Goal: Task Accomplishment & Management: Use online tool/utility

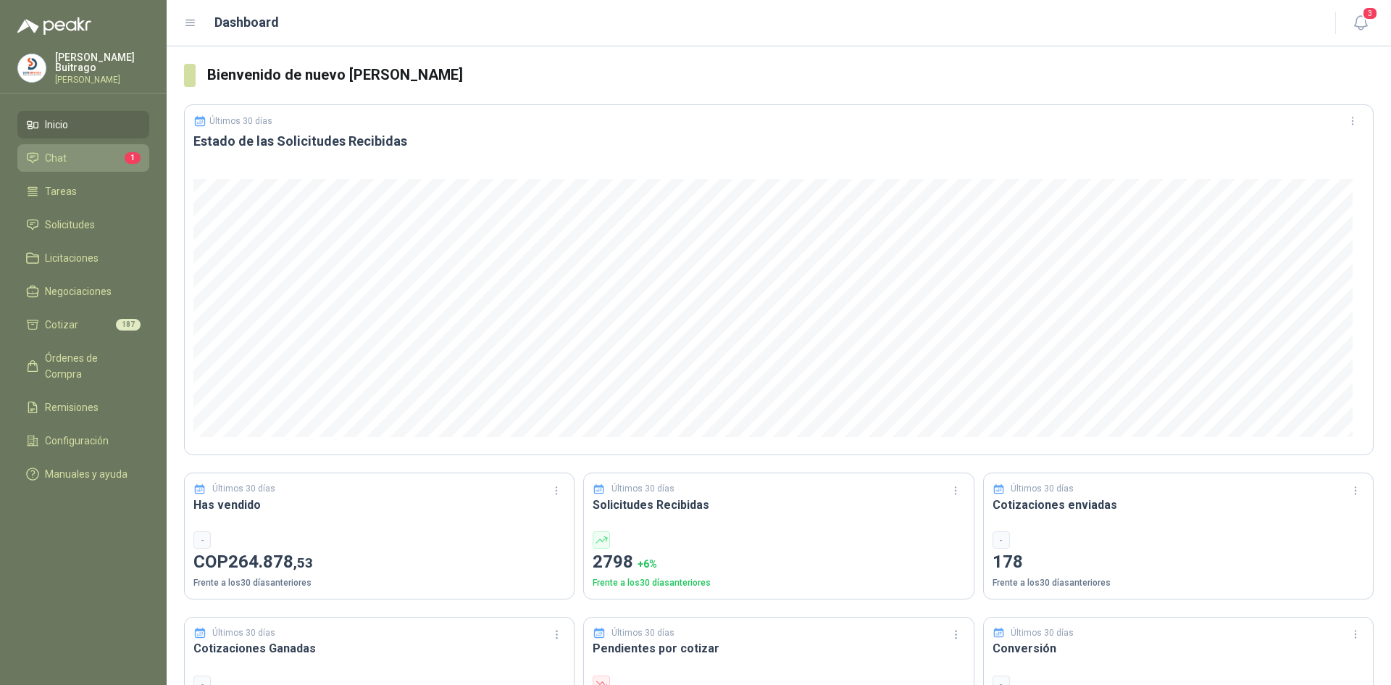
click at [91, 157] on li "Chat 1" at bounding box center [83, 158] width 115 height 16
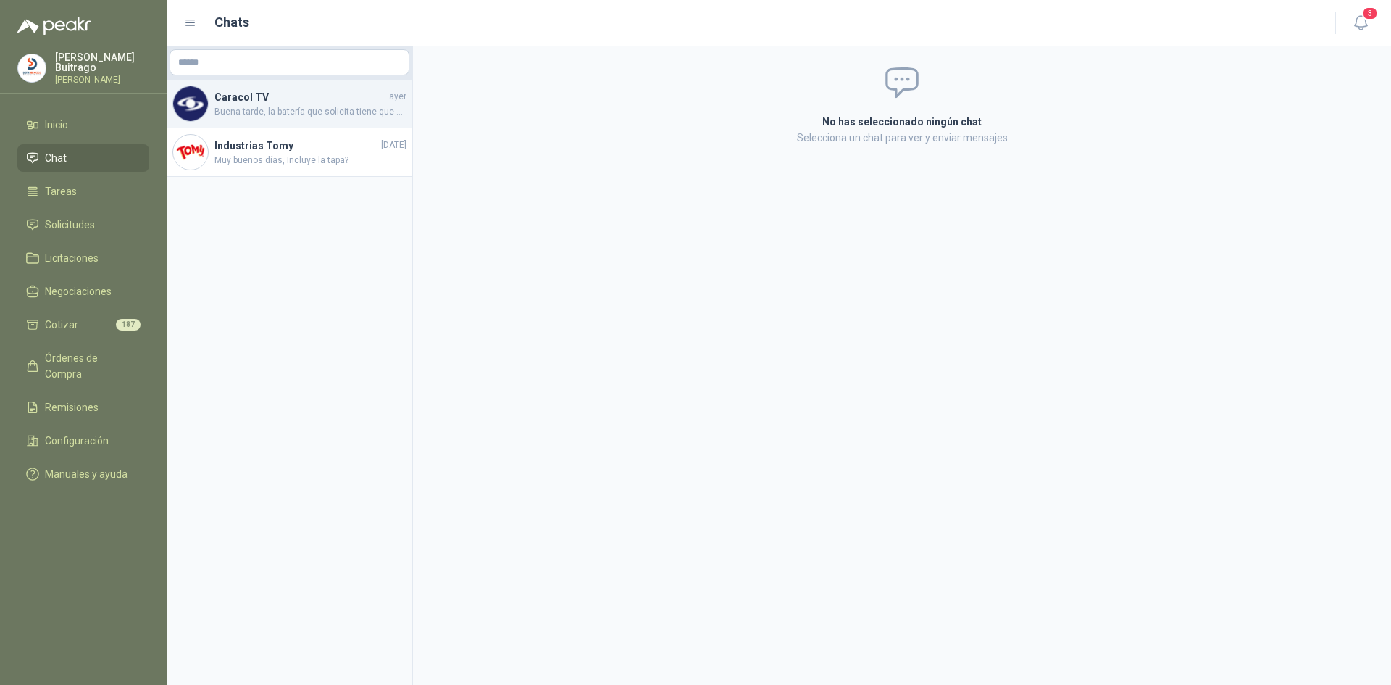
click at [286, 110] on span "Buena tarde, la batería que solicita tiene que marca sacred sun? o puede ser ot…" at bounding box center [311, 112] width 192 height 14
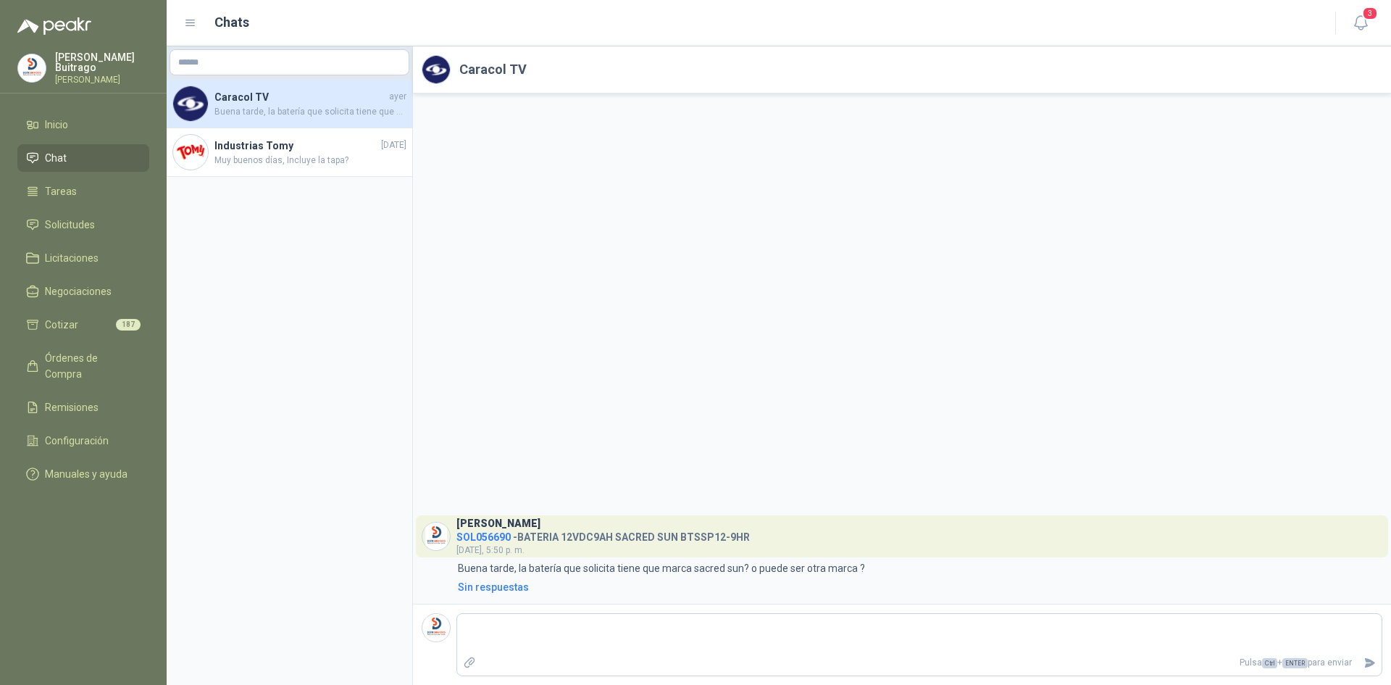
click at [42, 162] on li "Chat" at bounding box center [83, 158] width 115 height 16
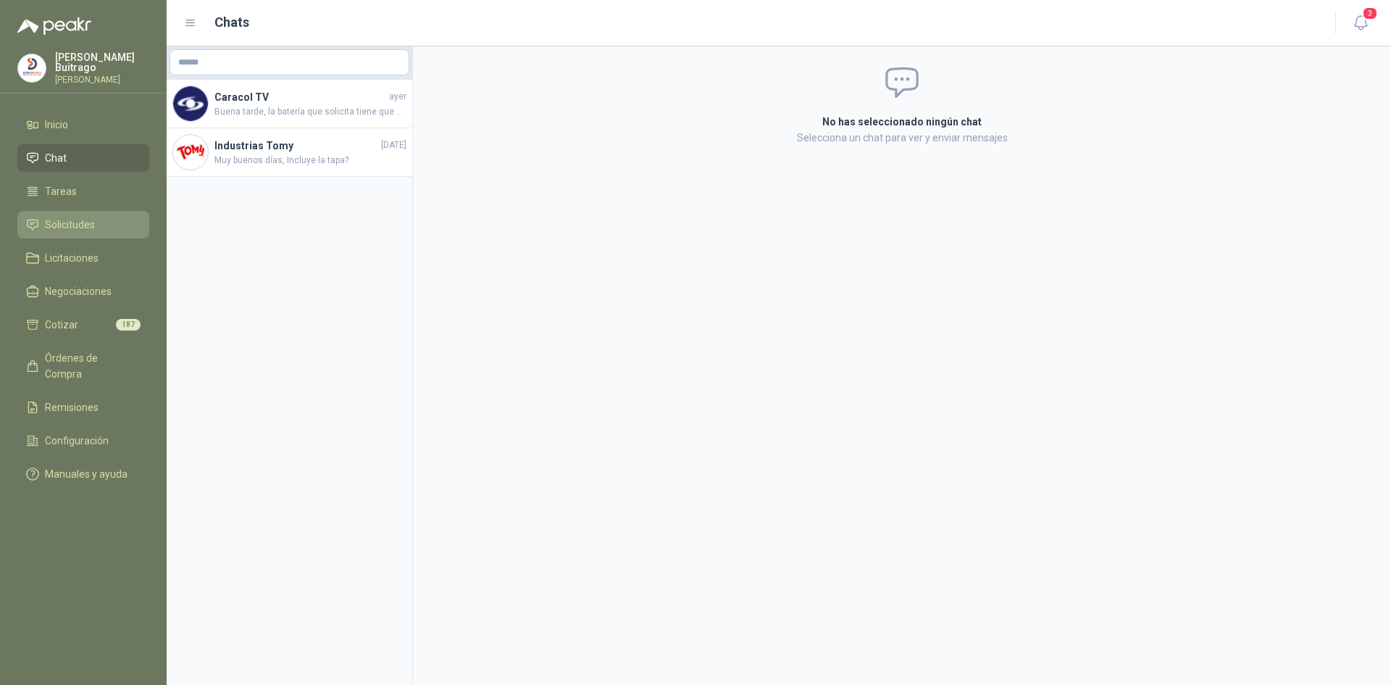
click at [93, 227] on span "Solicitudes" at bounding box center [70, 225] width 50 height 16
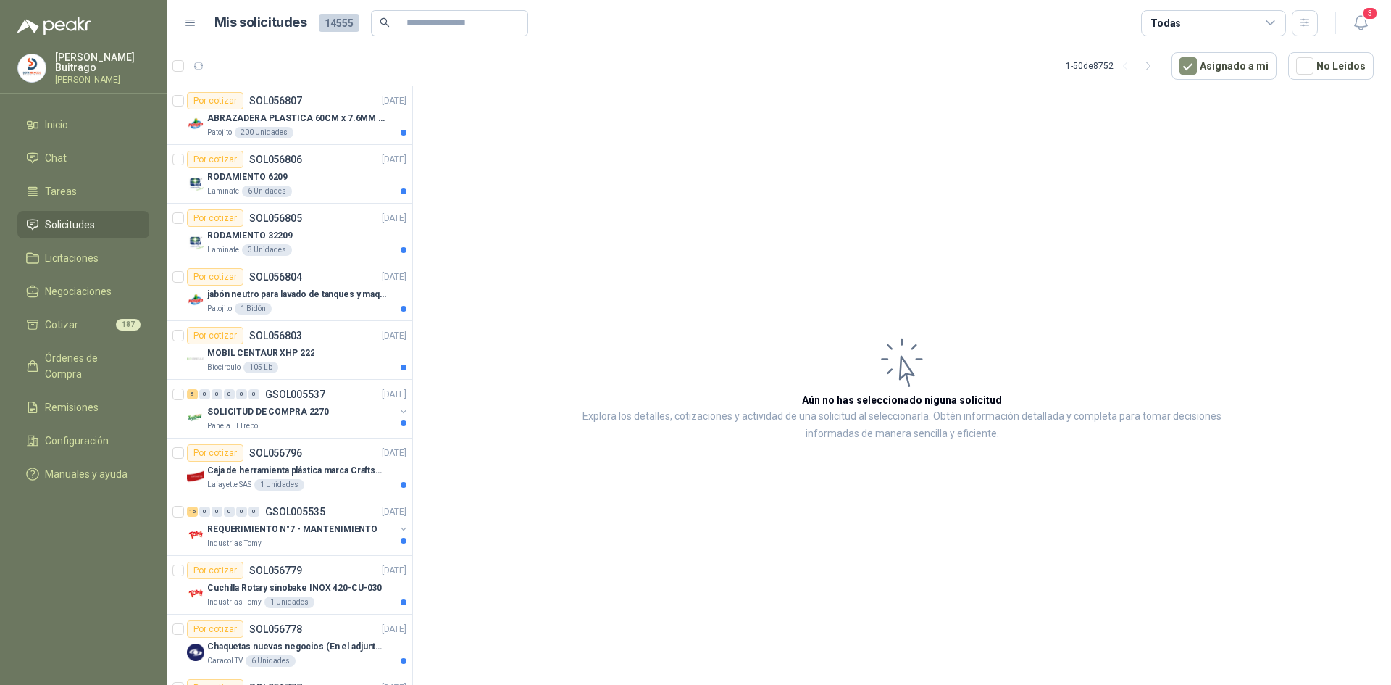
click at [93, 137] on ul "Inicio Chat Tareas Solicitudes Licitaciones Negociaciones Cotizar 187 Órdenes d…" at bounding box center [83, 302] width 167 height 383
click at [86, 152] on li "Chat" at bounding box center [83, 158] width 115 height 16
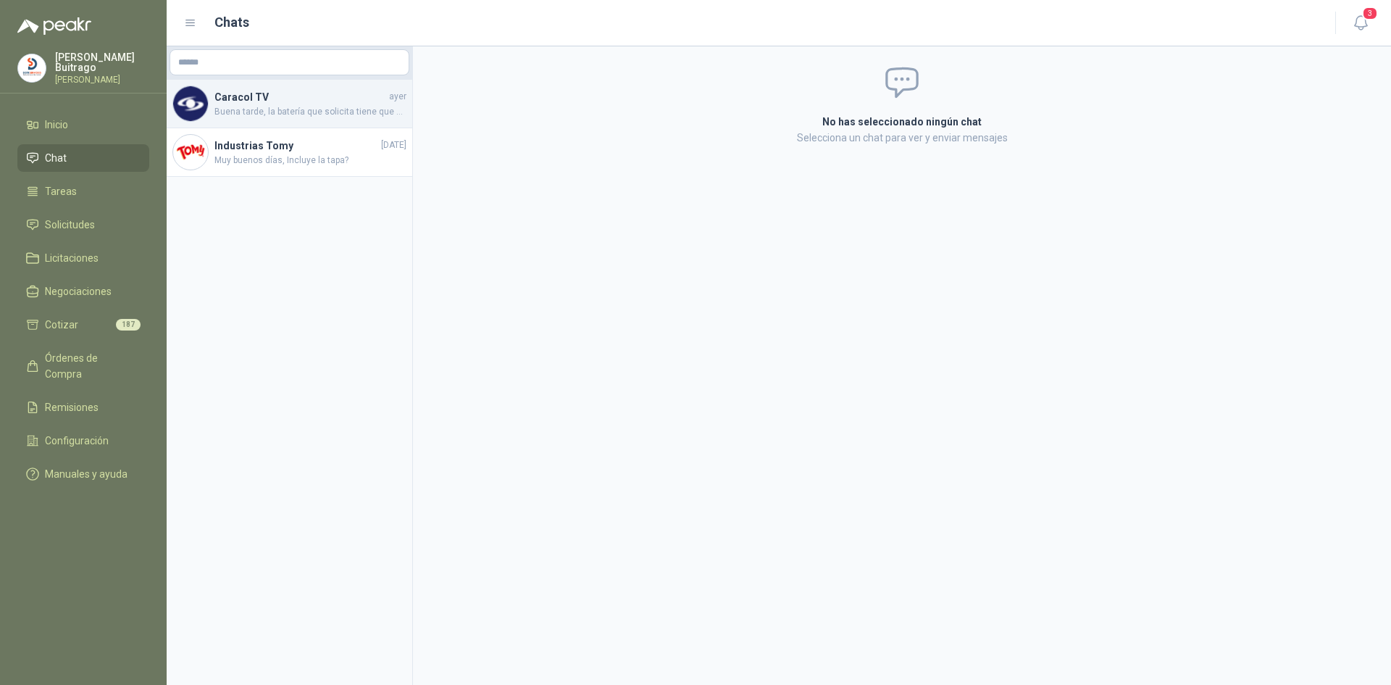
click at [308, 101] on h4 "Caracol TV" at bounding box center [301, 97] width 172 height 16
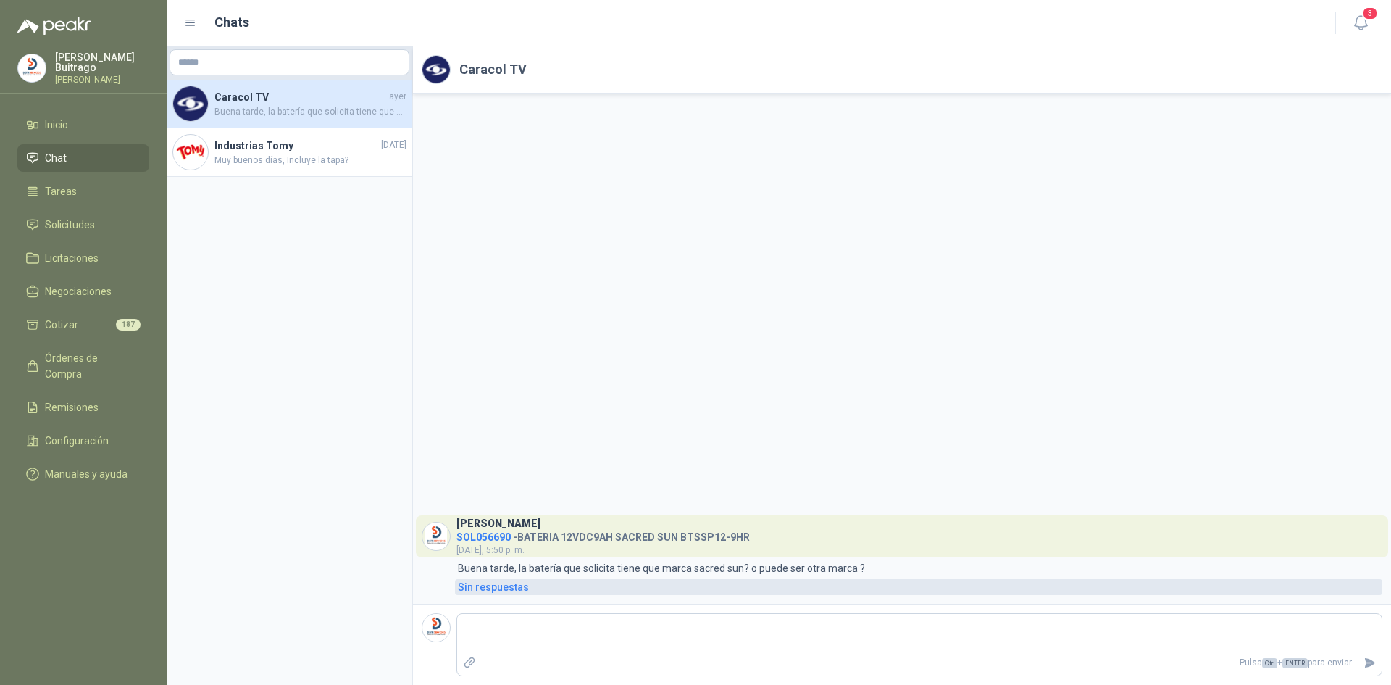
click at [499, 589] on div "Sin respuestas" at bounding box center [493, 587] width 71 height 16
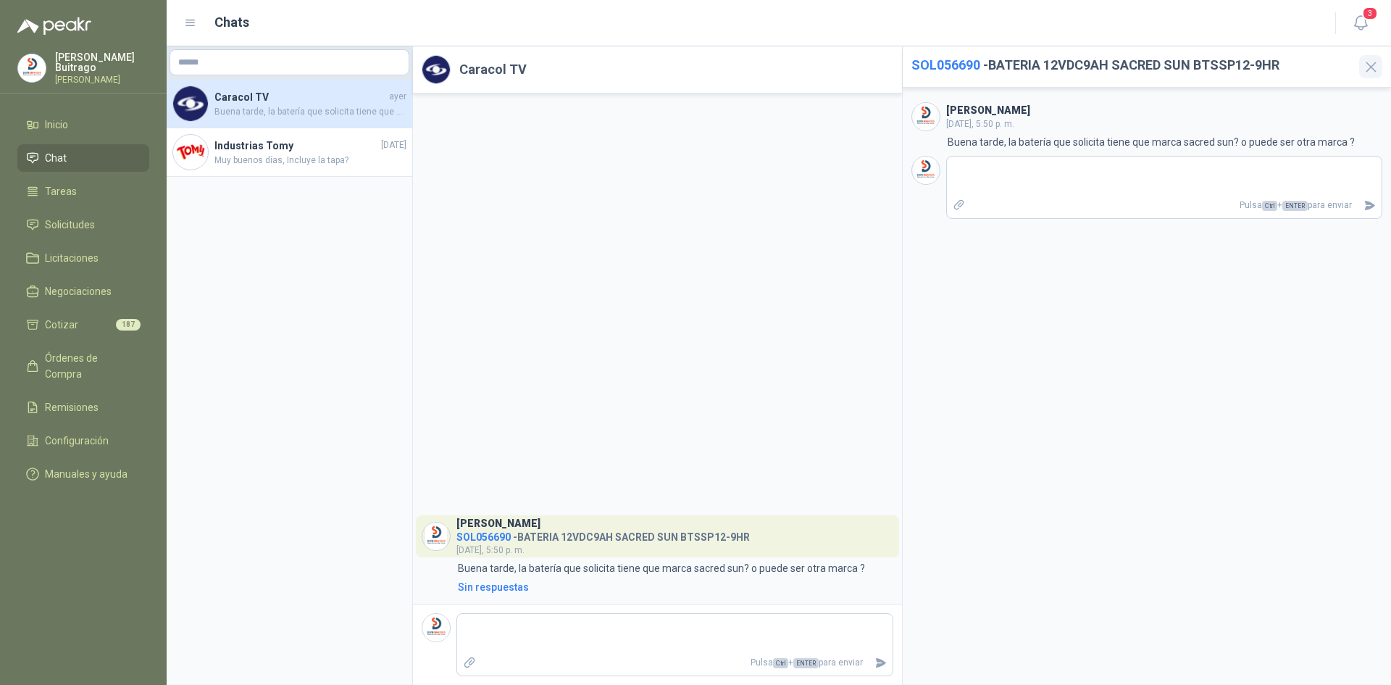
click at [1370, 70] on icon "button" at bounding box center [1371, 67] width 18 height 18
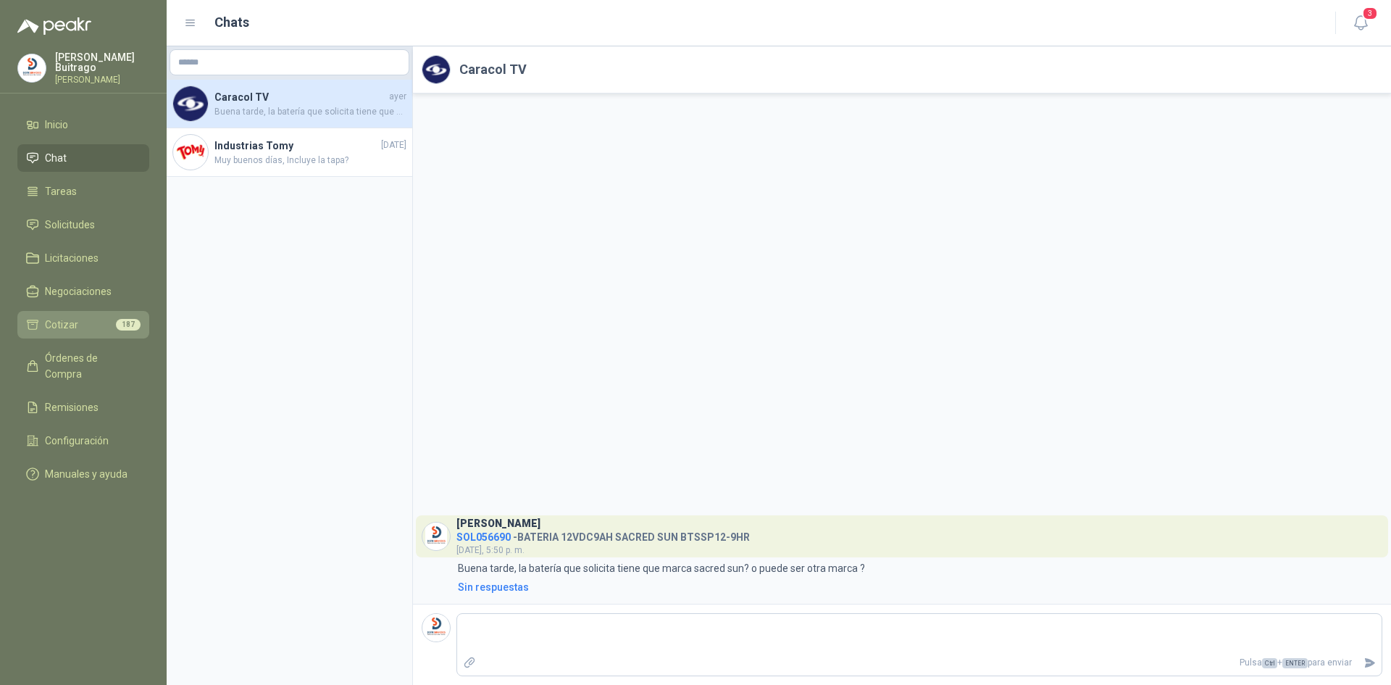
click at [71, 330] on link "Cotizar 187" at bounding box center [83, 325] width 132 height 28
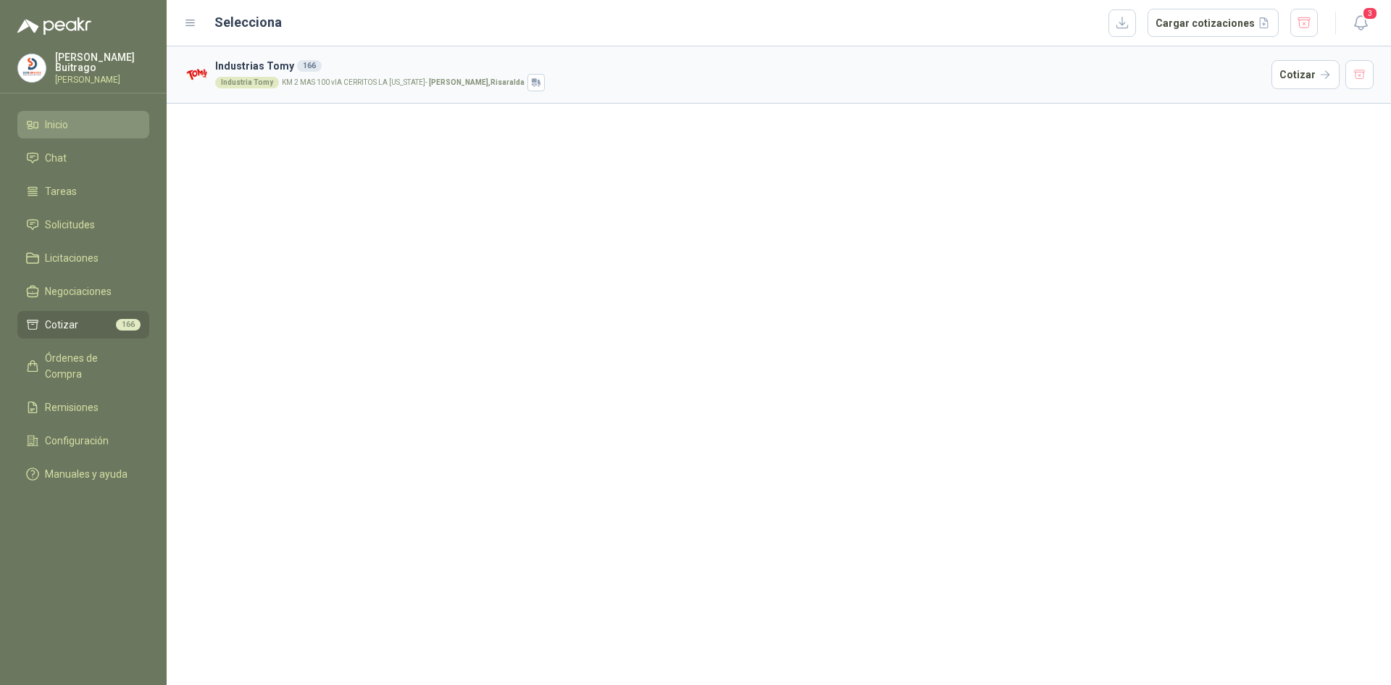
click at [68, 128] on span "Inicio" at bounding box center [56, 125] width 23 height 16
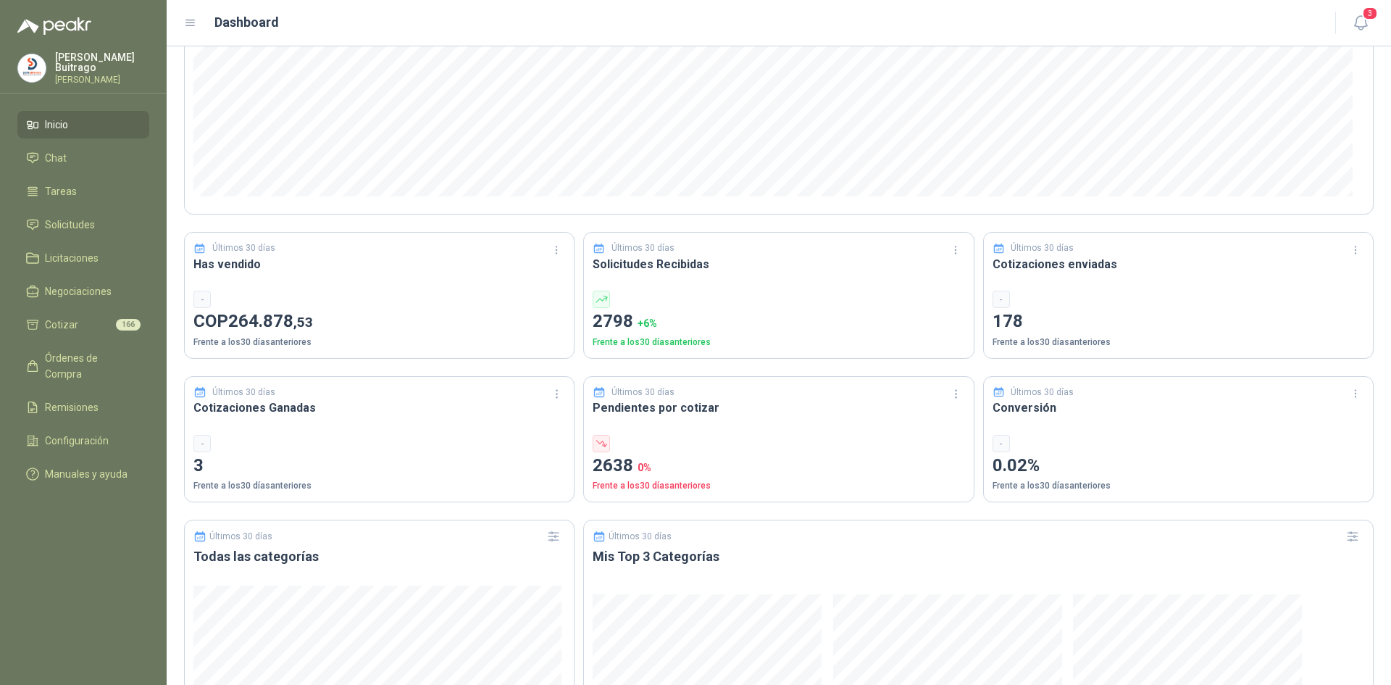
scroll to position [290, 0]
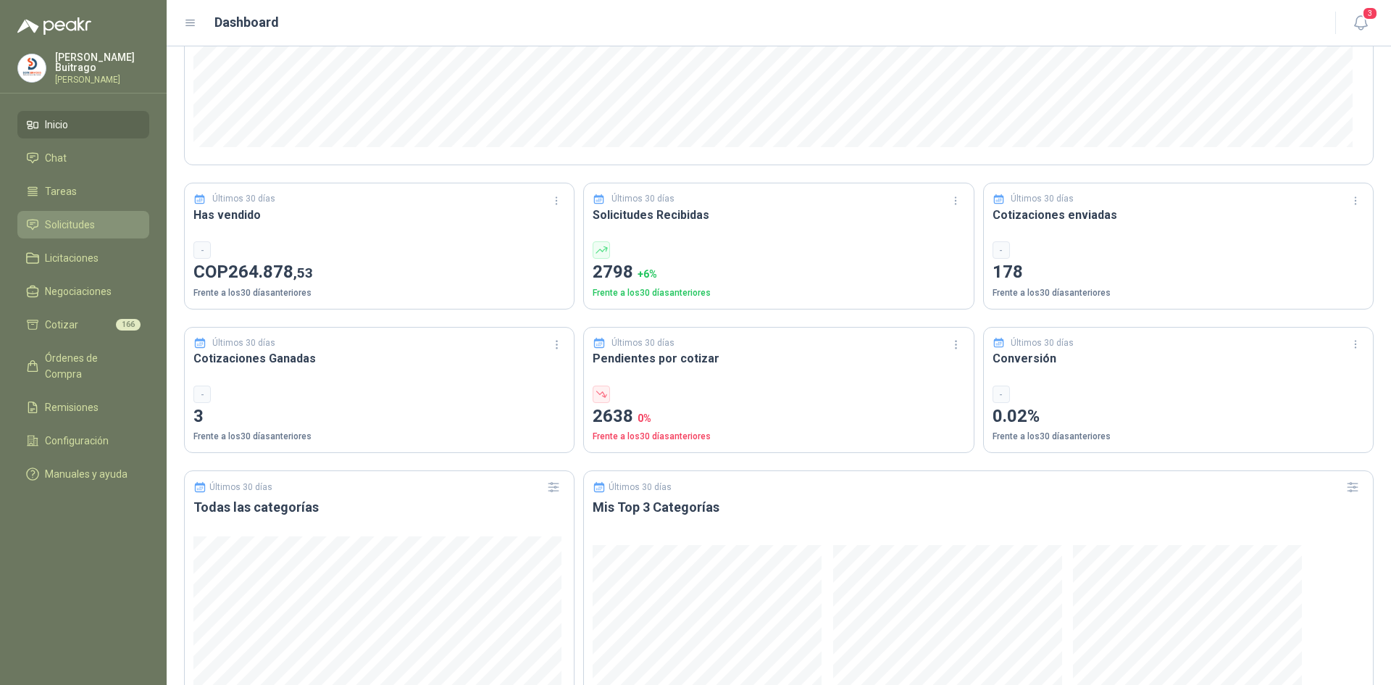
click at [50, 222] on span "Solicitudes" at bounding box center [70, 225] width 50 height 16
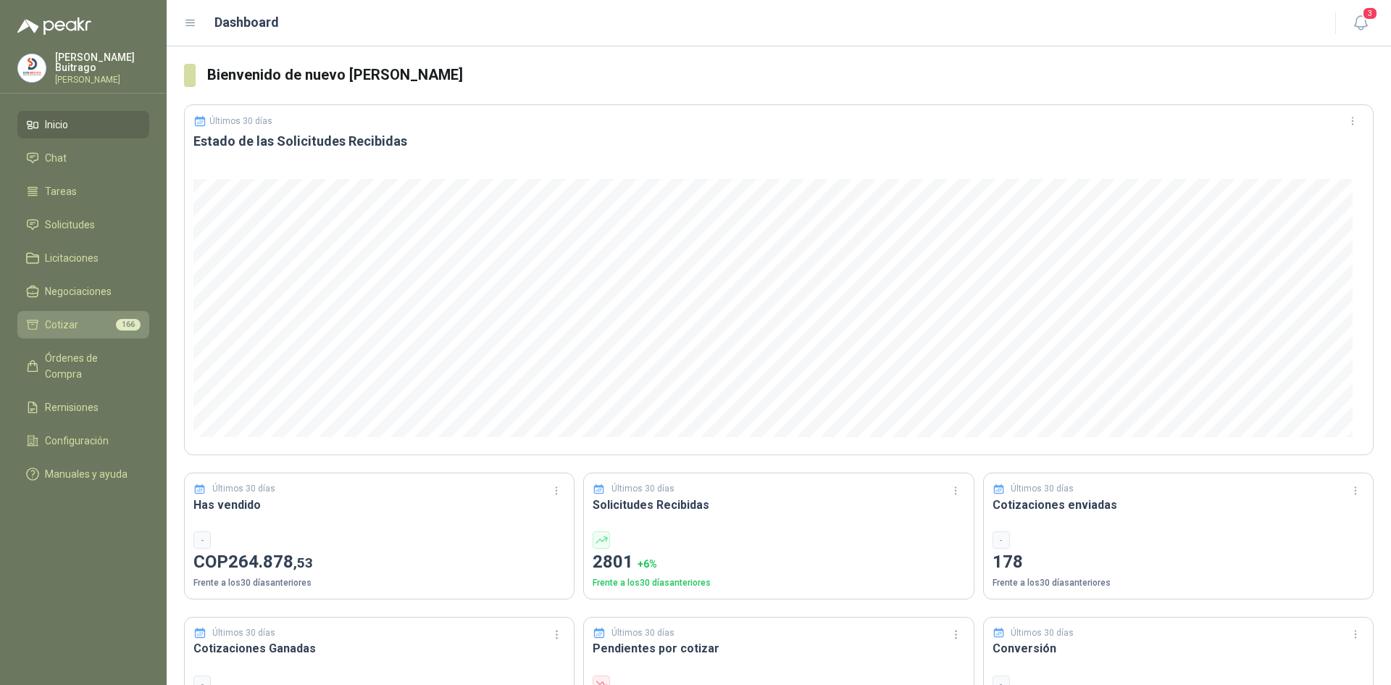
click at [75, 319] on span "Cotizar" at bounding box center [61, 325] width 33 height 16
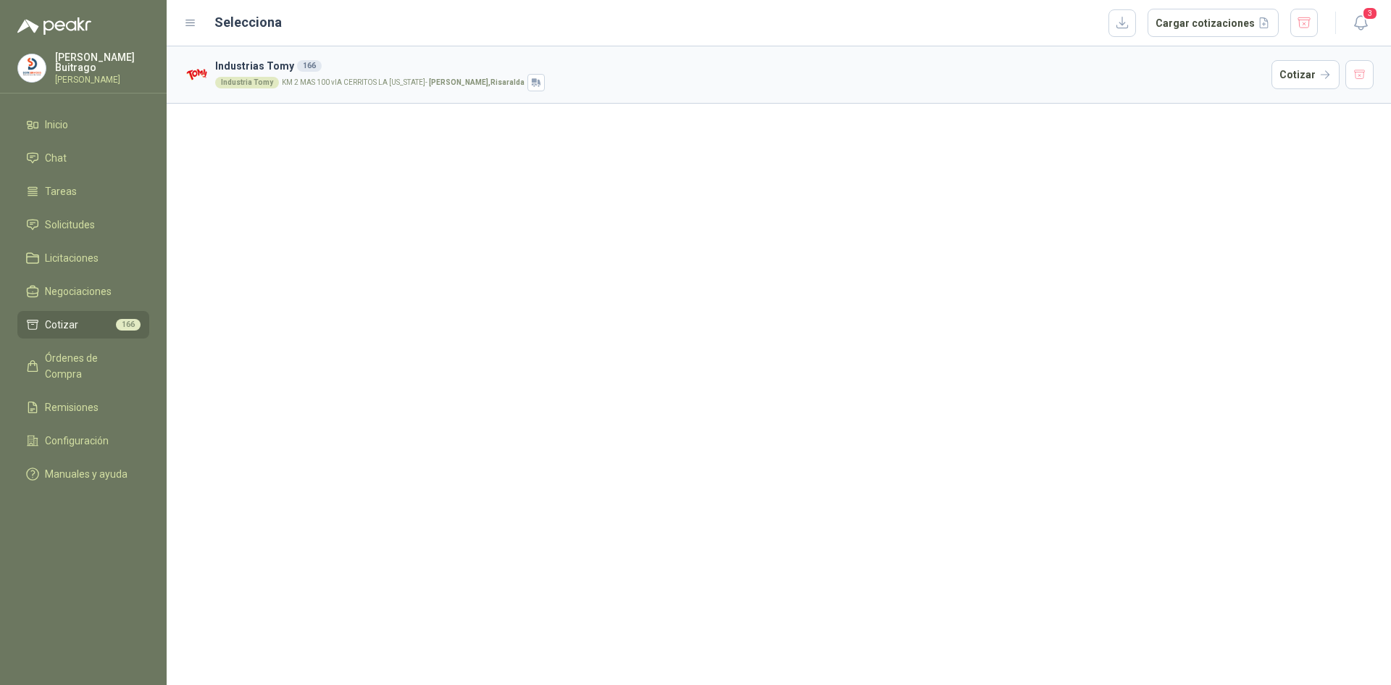
click at [1233, 83] on div "Industria Tomy KM 2 MAS 100 vIA CERRITOS LA VIRGINIA - Pereira , Risaralda" at bounding box center [740, 82] width 1051 height 17
click at [1310, 78] on button "Cotizar" at bounding box center [1306, 74] width 68 height 29
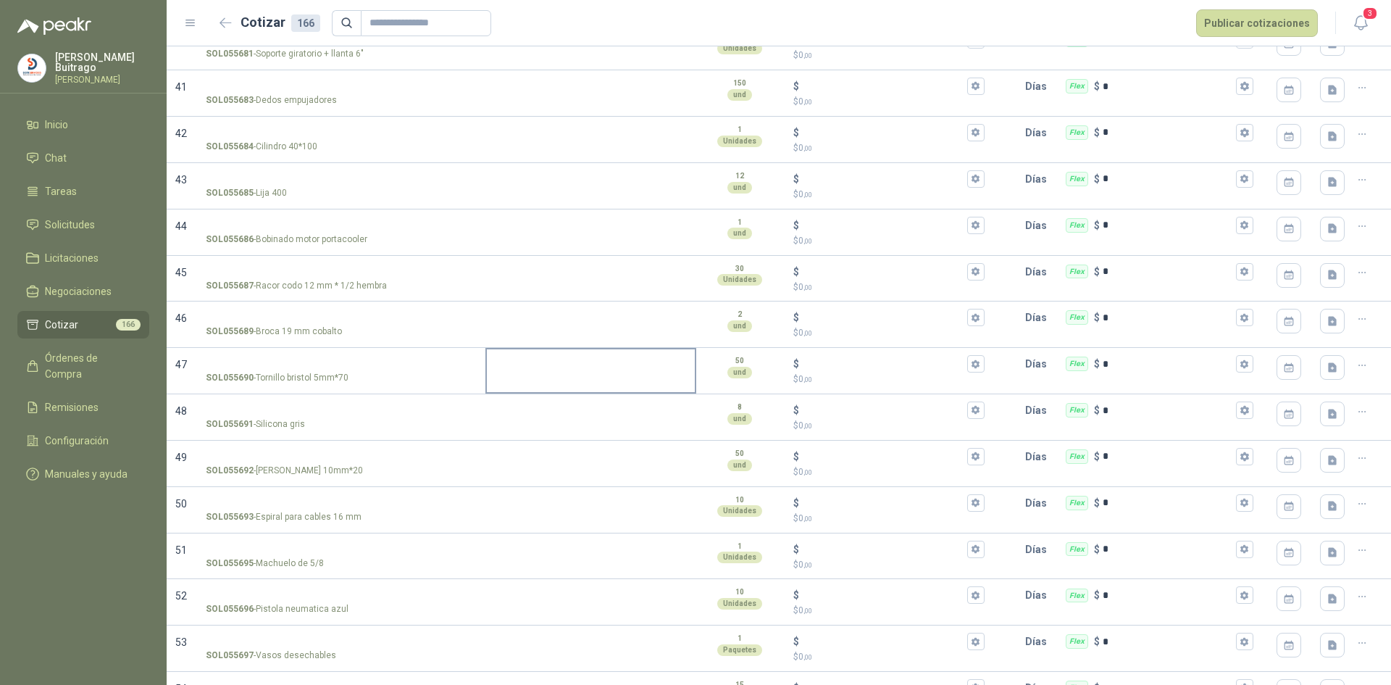
scroll to position [2008, 0]
